Goal: Information Seeking & Learning: Learn about a topic

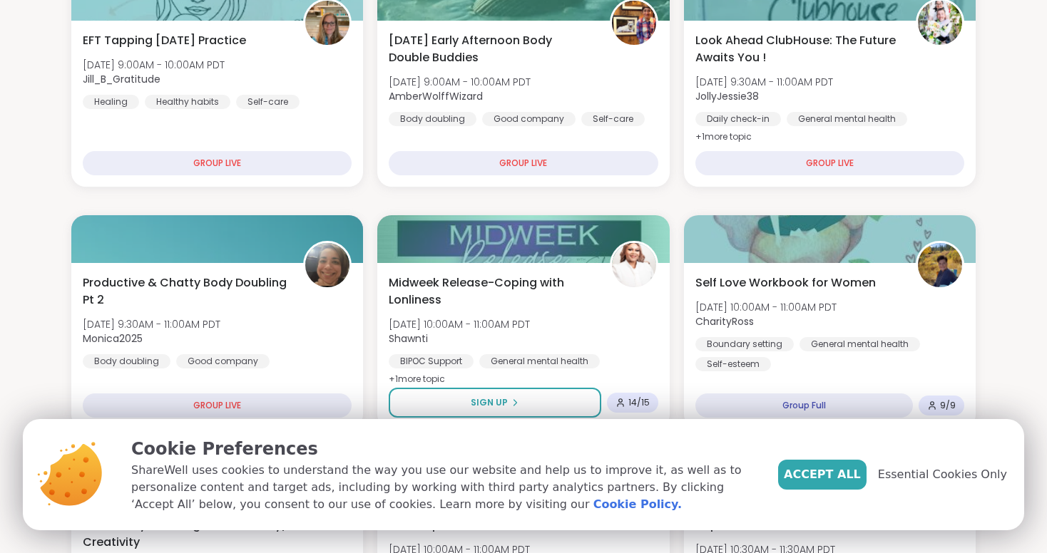
scroll to position [224, 0]
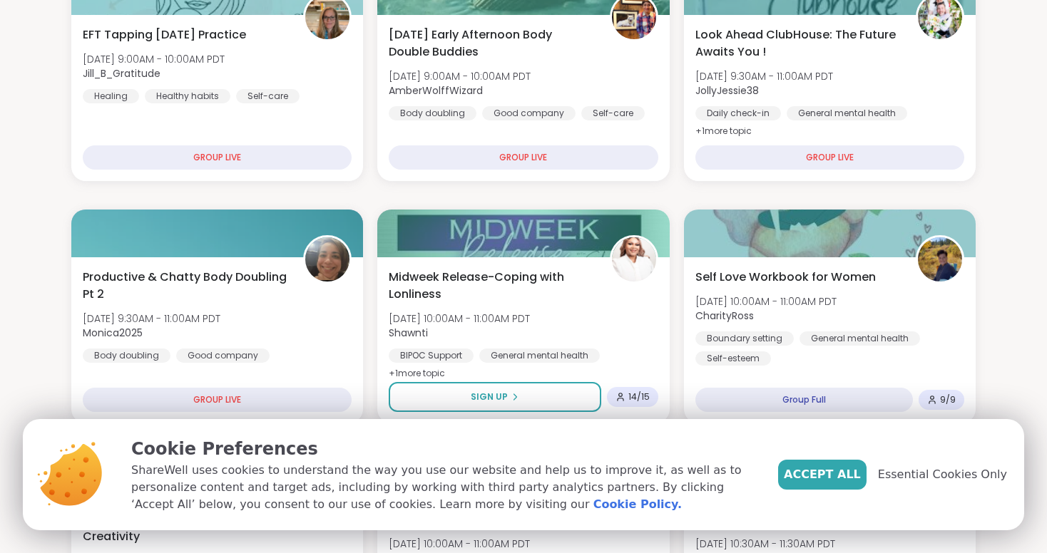
click at [931, 486] on div "Accept All Essential Cookies Only" at bounding box center [892, 475] width 229 height 30
click at [931, 476] on span "Essential Cookies Only" at bounding box center [942, 474] width 129 height 17
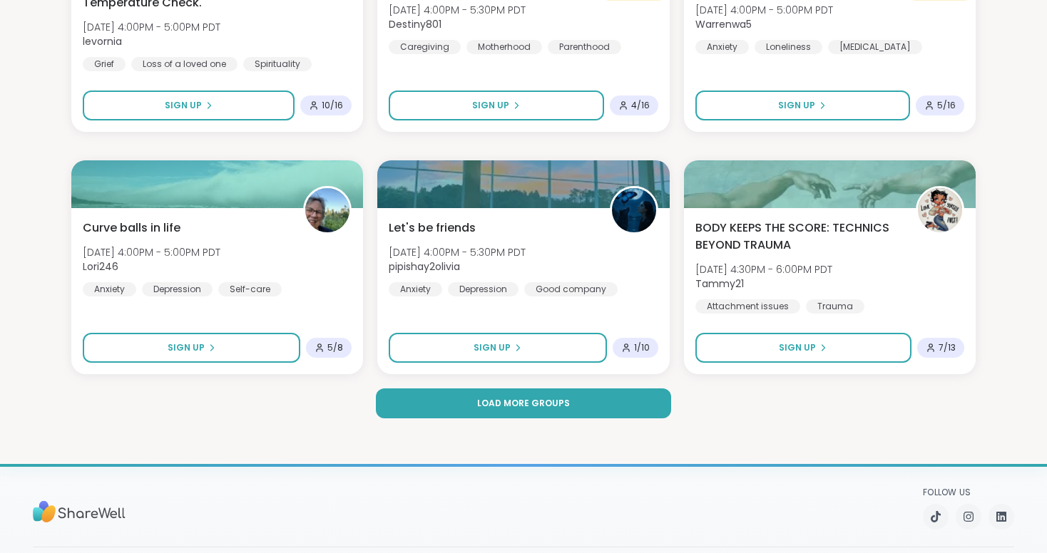
scroll to position [2699, 0]
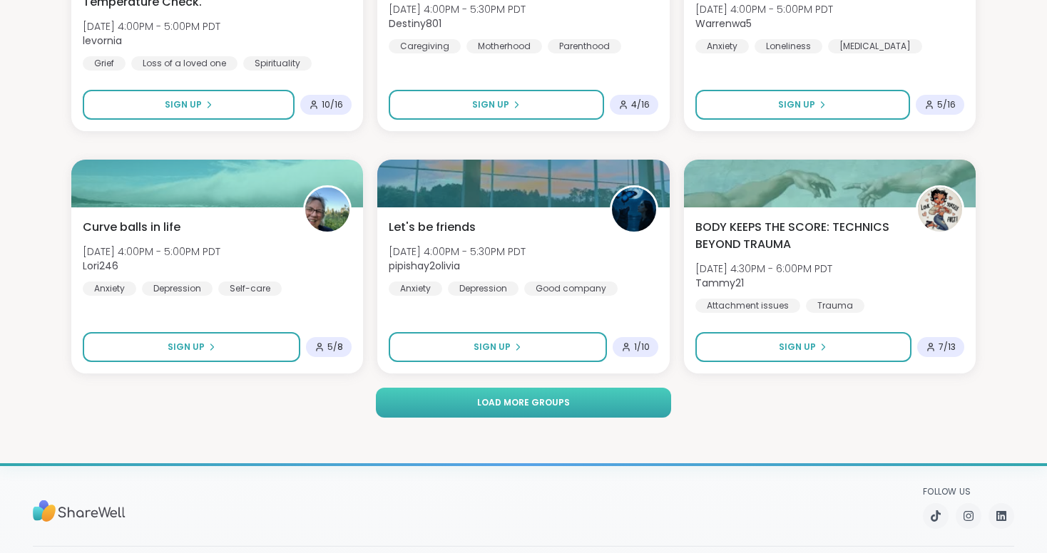
click at [494, 409] on button "Load more groups" at bounding box center [524, 403] width 296 height 30
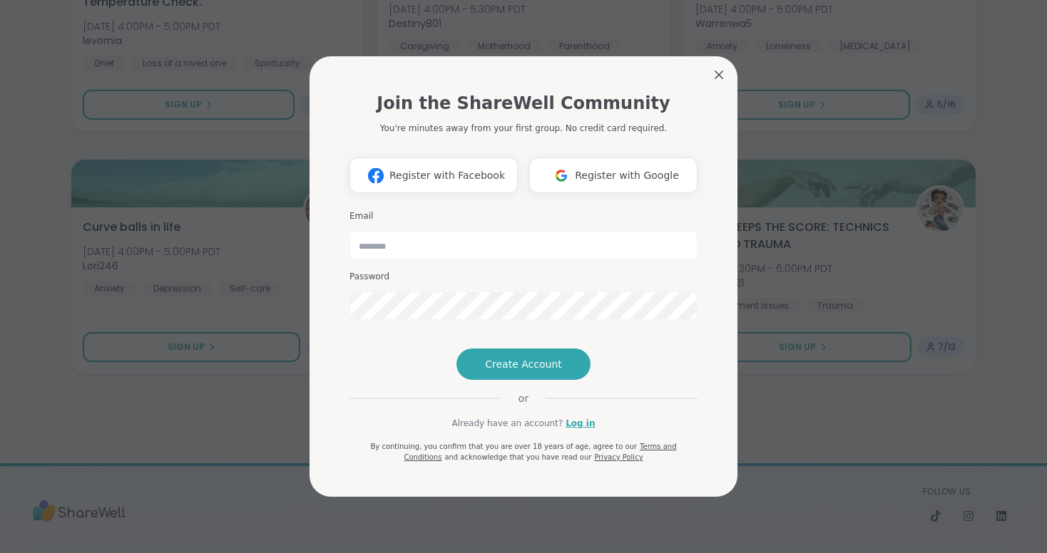
click at [707, 62] on div "Join the ShareWell Community You're minutes away from your first group. No cred…" at bounding box center [523, 279] width 371 height 435
click at [493, 231] on input "email" at bounding box center [523, 245] width 348 height 29
type input "**********"
click at [426, 271] on h3 "Password" at bounding box center [523, 277] width 348 height 12
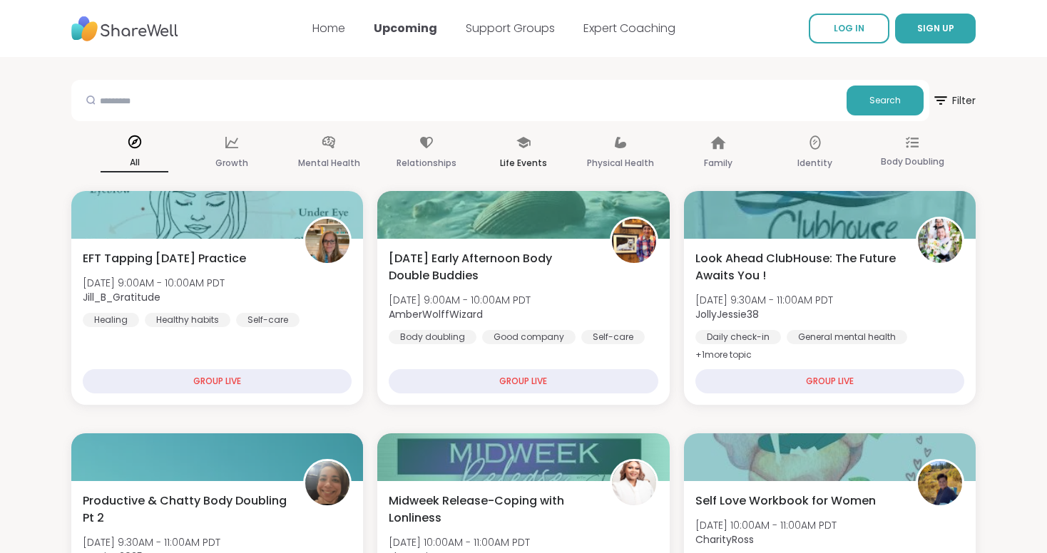
scroll to position [0, 0]
click at [625, 101] on input "text" at bounding box center [459, 100] width 764 height 29
paste input "**********"
type input "**********"
click at [895, 100] on span "Search" at bounding box center [884, 100] width 31 height 13
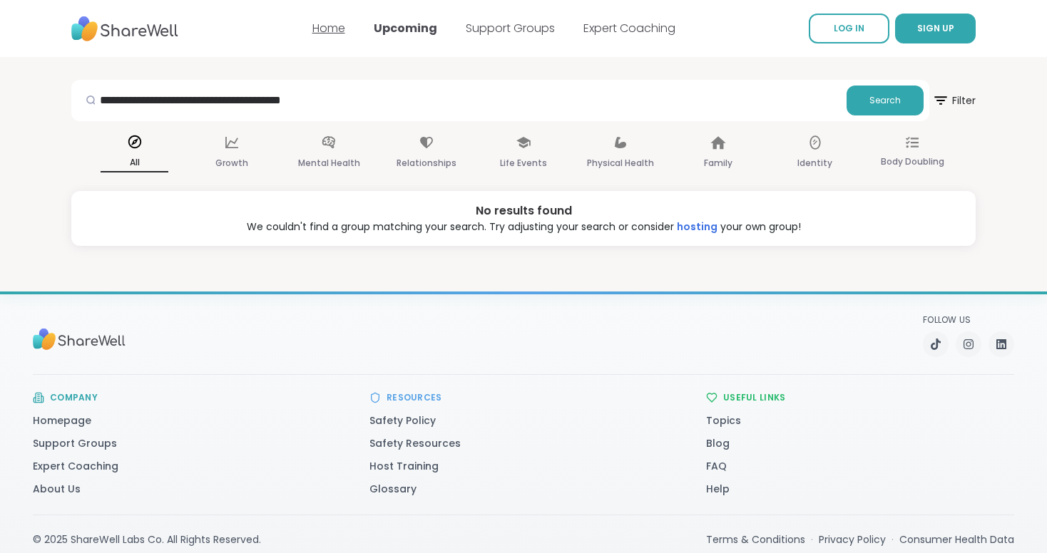
click at [332, 33] on link "Home" at bounding box center [328, 28] width 33 height 16
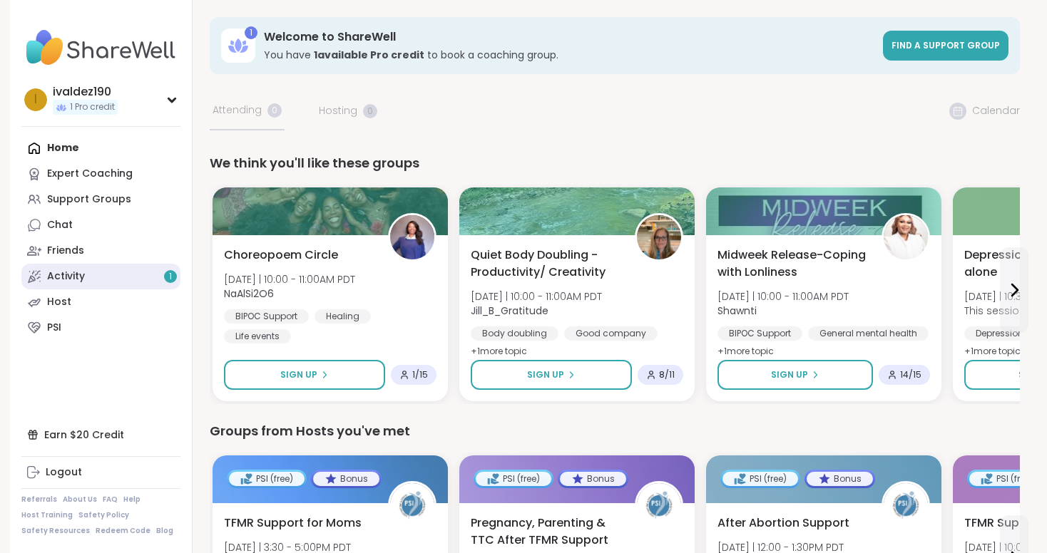
click at [91, 282] on link "Activity 1" at bounding box center [100, 277] width 159 height 26
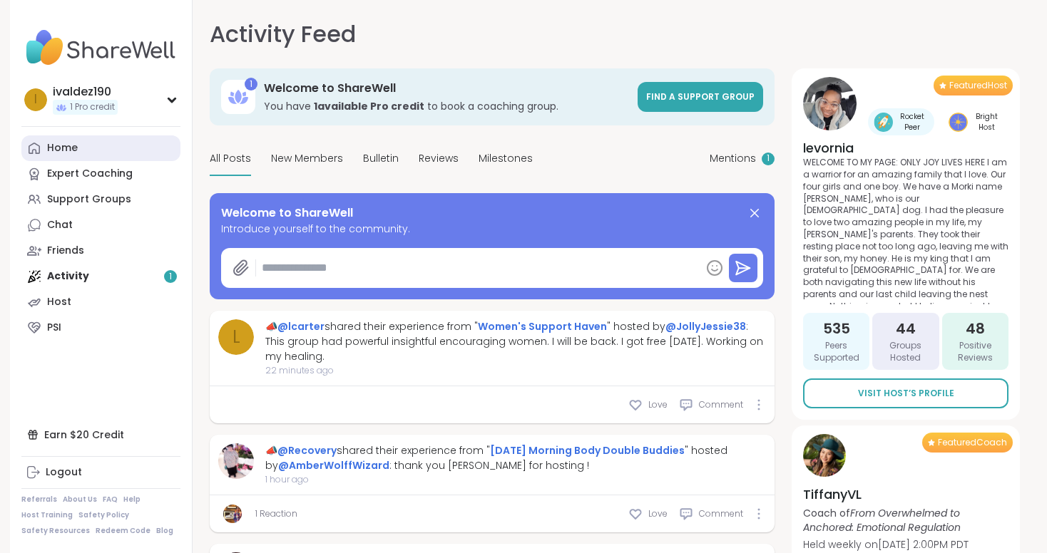
click at [91, 143] on link "Home" at bounding box center [100, 149] width 159 height 26
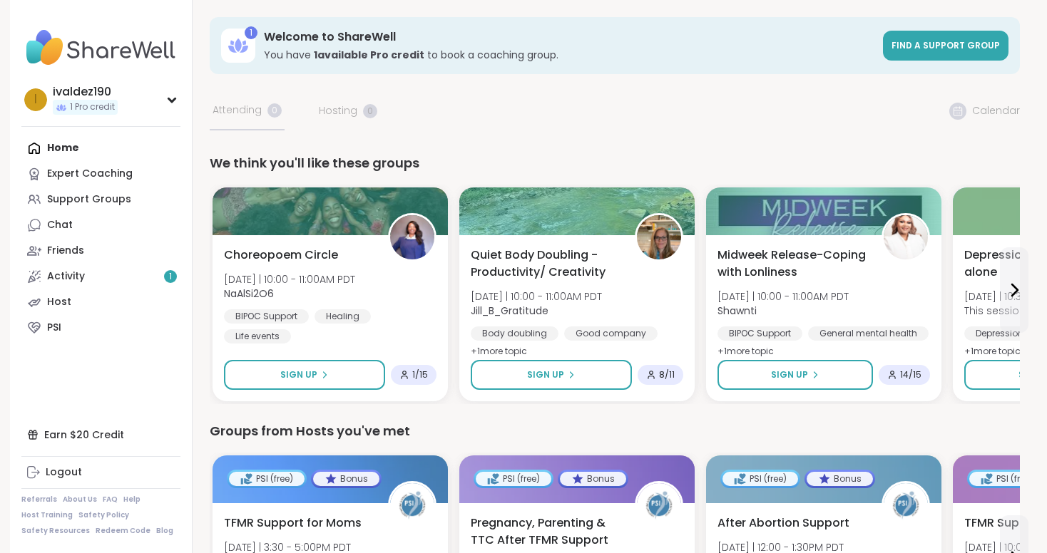
click at [106, 51] on img at bounding box center [100, 48] width 159 height 50
click at [118, 193] on div "Support Groups" at bounding box center [89, 200] width 84 height 14
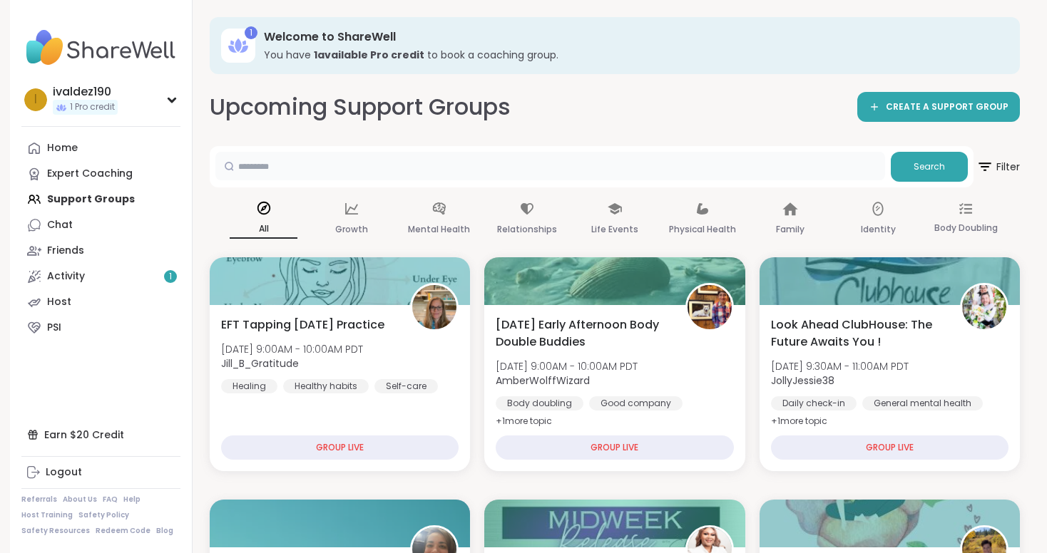
click at [429, 168] on input "text" at bounding box center [550, 166] width 670 height 29
paste input "**********"
type input "**********"
click at [934, 159] on button "Search" at bounding box center [929, 167] width 77 height 30
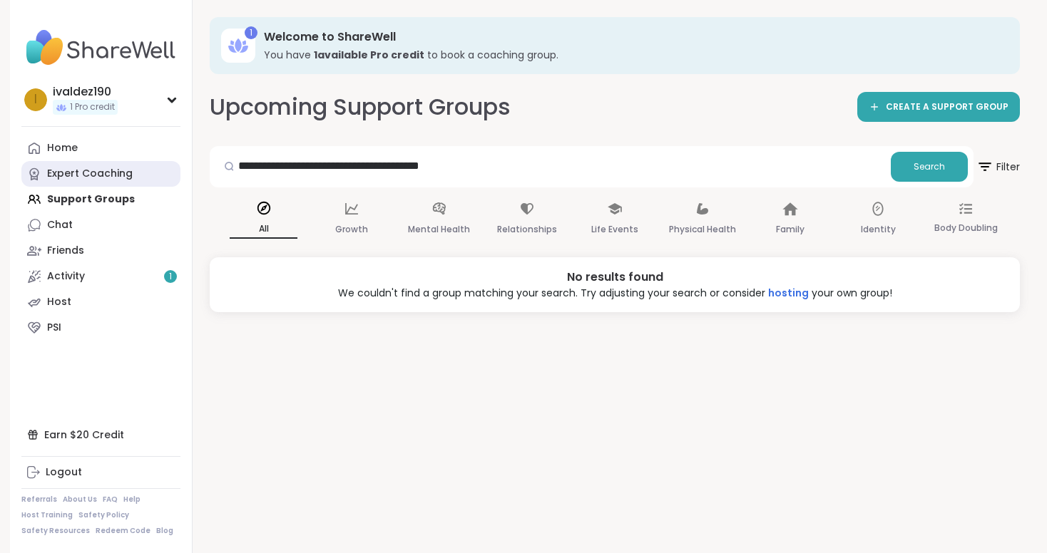
click at [97, 180] on div "Expert Coaching" at bounding box center [90, 174] width 86 height 14
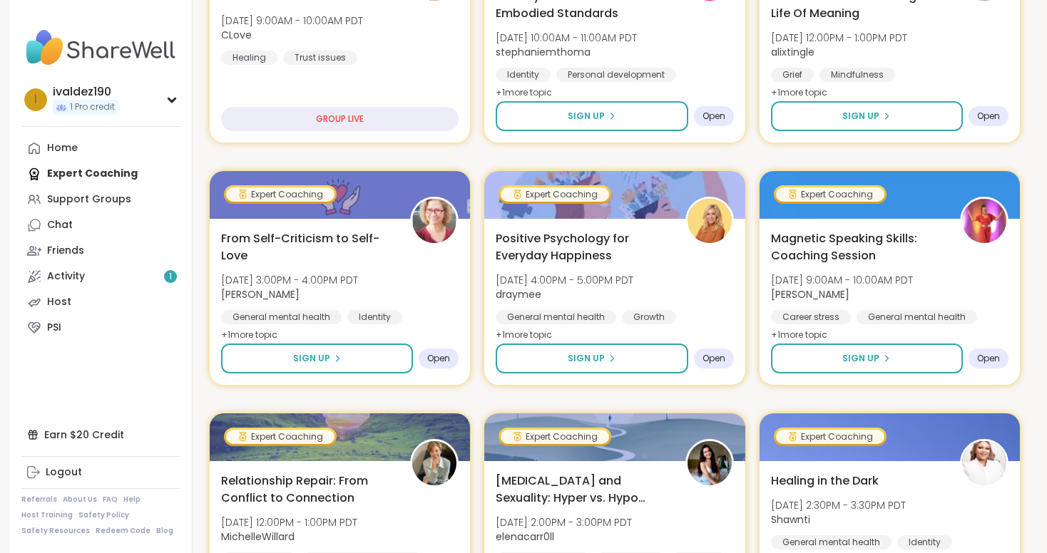
scroll to position [359, 0]
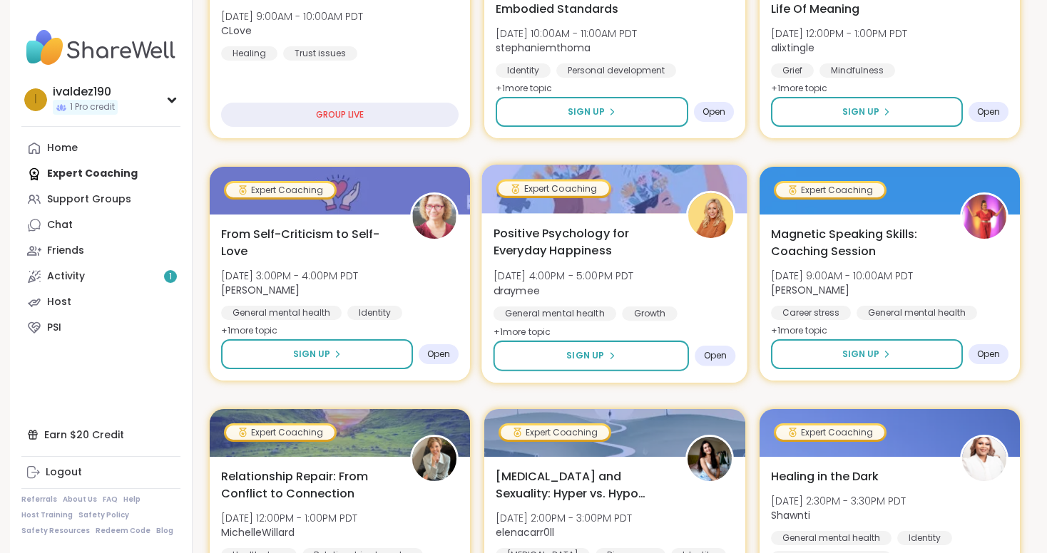
click at [704, 281] on div "Positive Psychology for Everyday Happiness Wed, Oct 15 | 4:00PM - 5:00PM PDT dr…" at bounding box center [615, 283] width 242 height 116
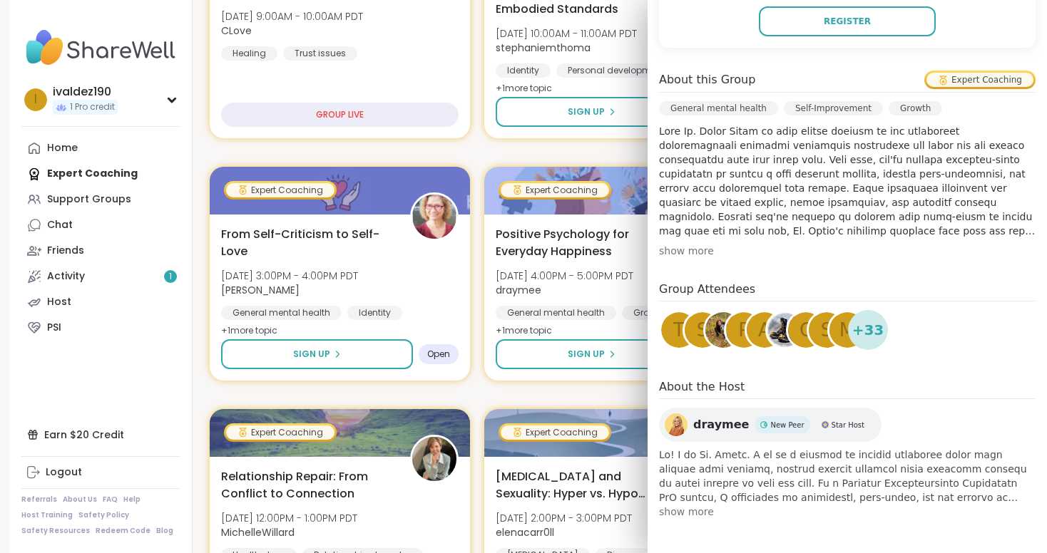
scroll to position [367, 0]
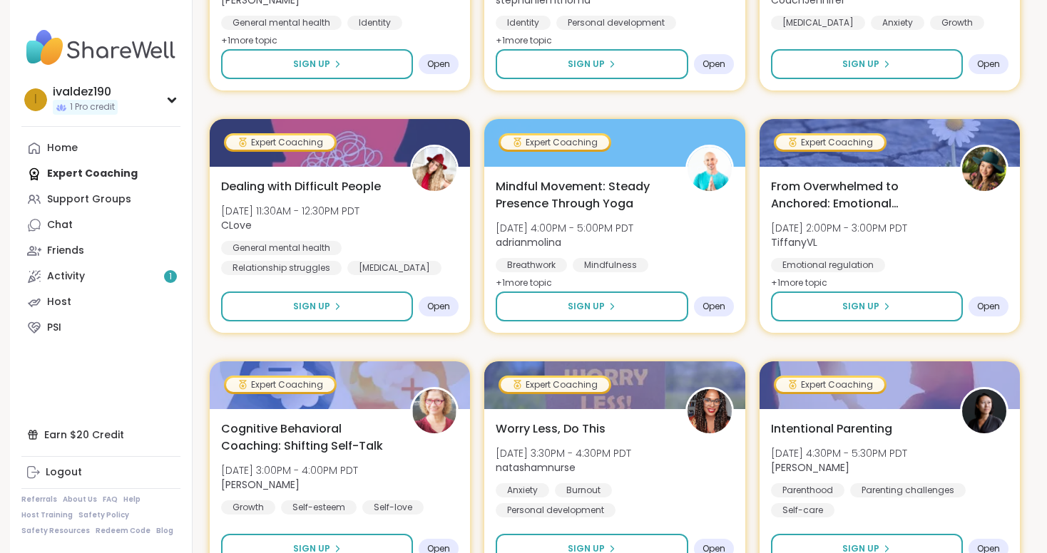
scroll to position [1620, 0]
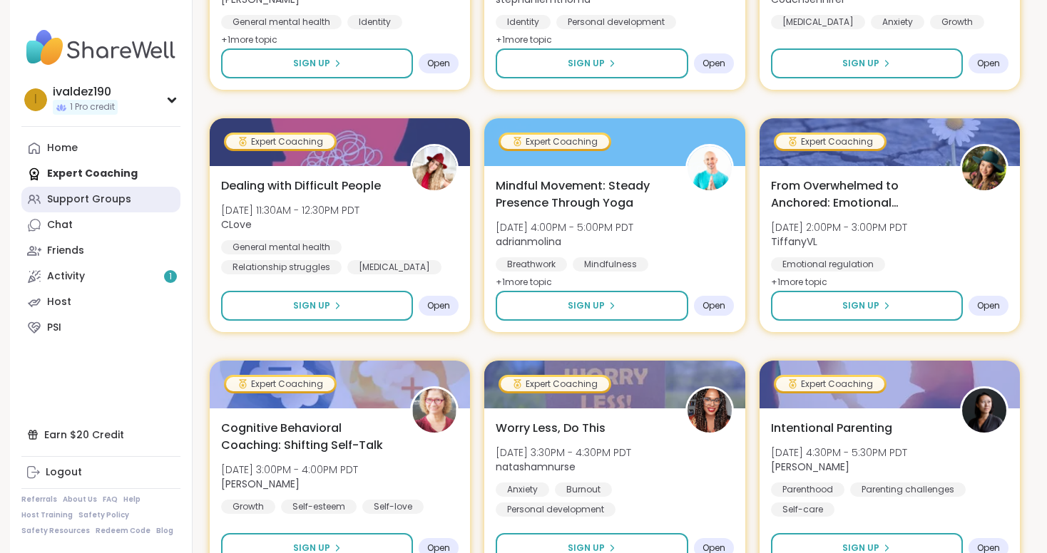
click at [75, 206] on link "Support Groups" at bounding box center [100, 200] width 159 height 26
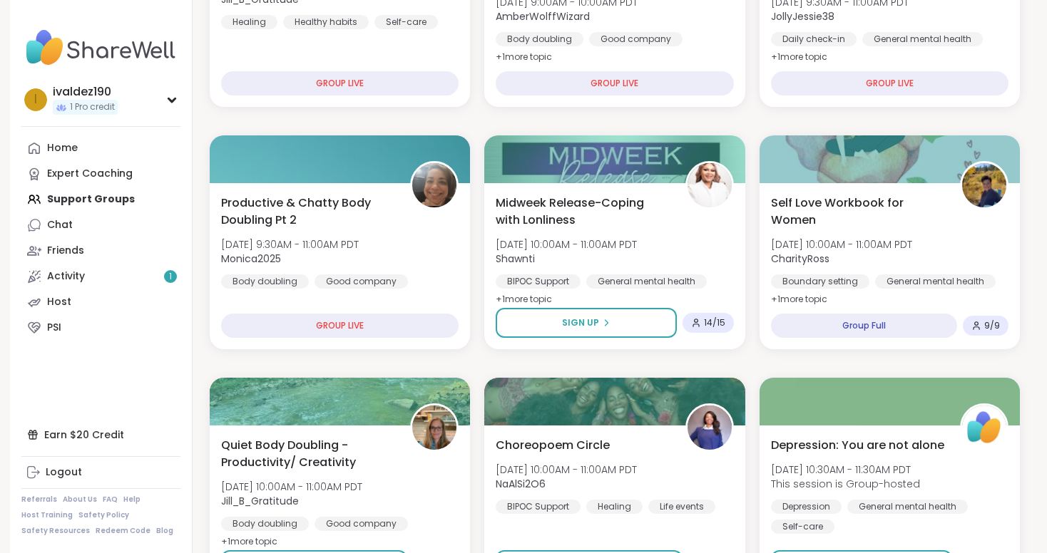
scroll to position [366, 0]
